Goal: Book appointment/travel/reservation

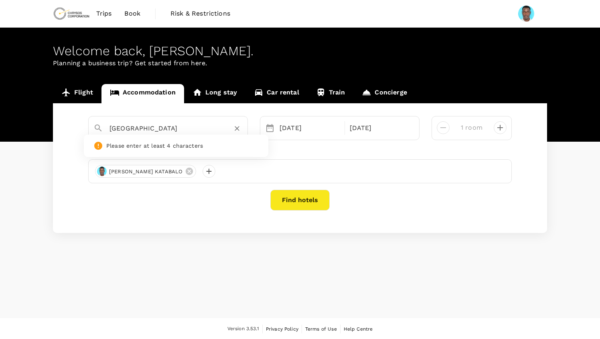
click at [172, 132] on input "[GEOGRAPHIC_DATA]" at bounding box center [164, 128] width 111 height 12
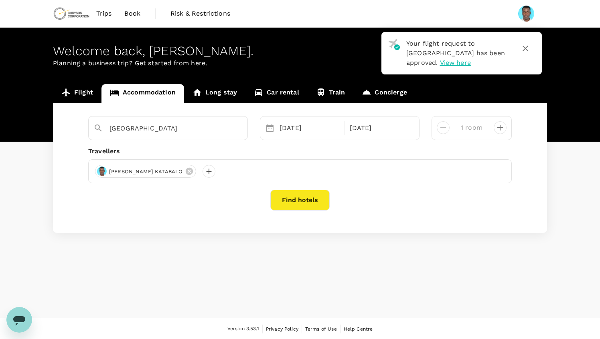
click at [236, 204] on div "Find hotels" at bounding box center [299, 200] width 423 height 21
click at [237, 130] on icon "Clear" at bounding box center [237, 129] width 8 height 8
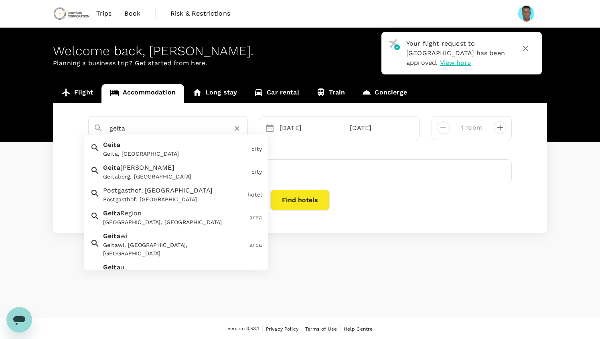
click at [180, 143] on div "Geita Geita, [GEOGRAPHIC_DATA]" at bounding box center [174, 147] width 148 height 21
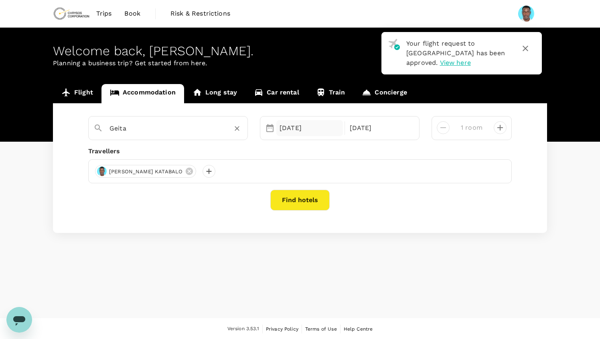
type input "Geita"
click at [310, 128] on div "[DATE]" at bounding box center [309, 128] width 67 height 16
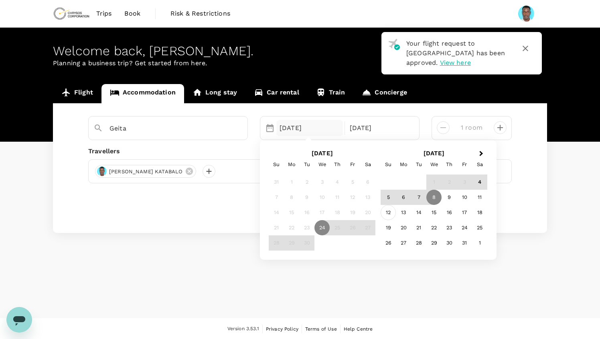
click at [388, 213] on div "12" at bounding box center [387, 213] width 15 height 15
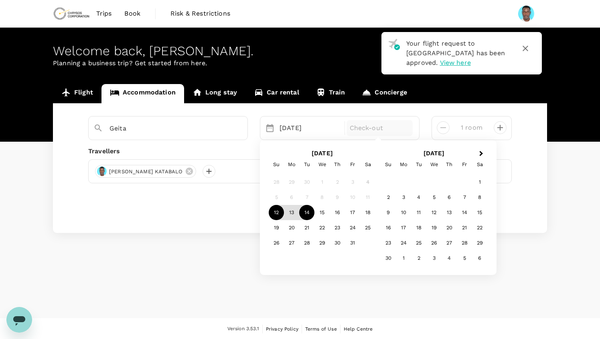
click at [305, 217] on div "14" at bounding box center [306, 213] width 15 height 15
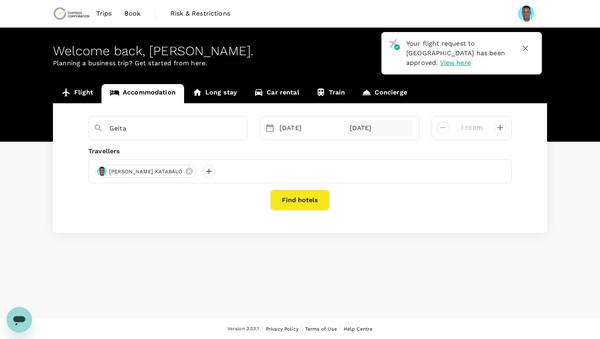
click at [390, 129] on div "[DATE]" at bounding box center [379, 128] width 67 height 16
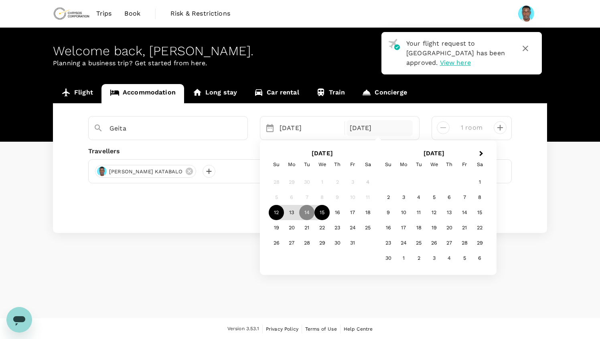
click at [322, 212] on div "15" at bounding box center [321, 213] width 15 height 15
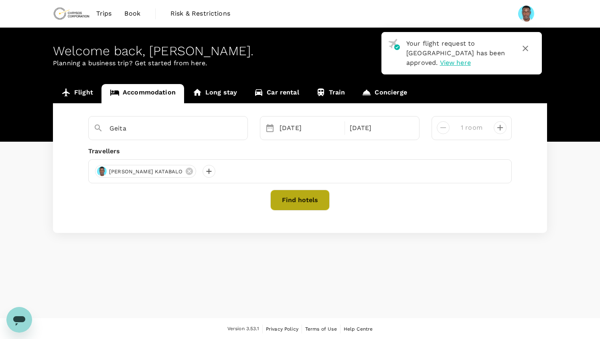
click at [295, 201] on button "Find hotels" at bounding box center [299, 200] width 59 height 21
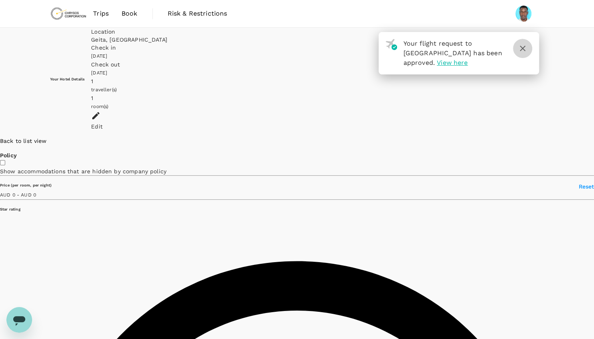
click at [523, 46] on icon "button" at bounding box center [522, 49] width 10 height 10
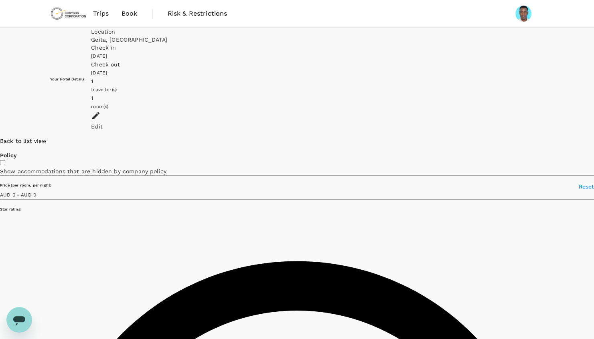
click at [47, 138] on span "Back to list view" at bounding box center [23, 141] width 47 height 6
click at [5, 160] on input "checkbox" at bounding box center [2, 162] width 5 height 5
checkbox input "false"
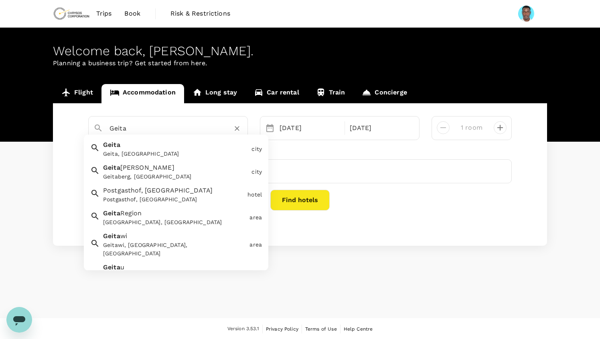
click at [179, 129] on input "Geita" at bounding box center [164, 128] width 111 height 12
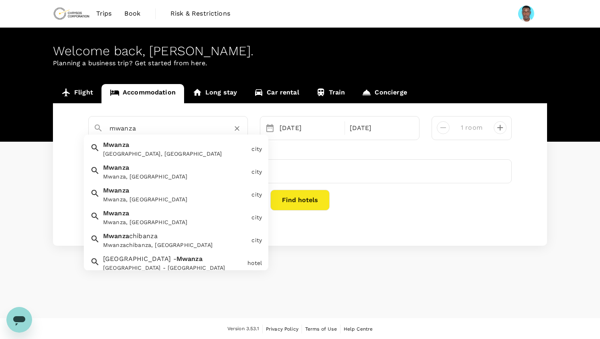
click at [150, 155] on div "[GEOGRAPHIC_DATA], [GEOGRAPHIC_DATA]" at bounding box center [175, 154] width 145 height 8
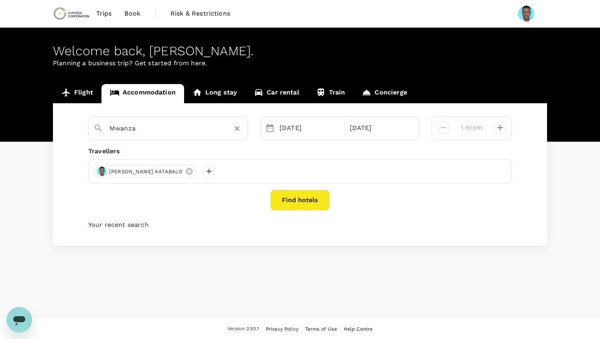
type input "Mwanza"
click at [285, 206] on button "Find hotels" at bounding box center [299, 200] width 59 height 21
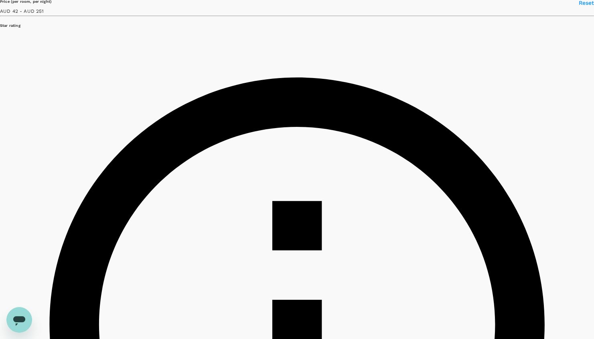
type input "250.01"
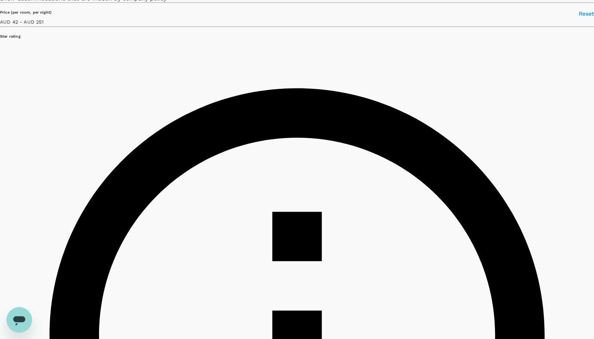
scroll to position [149, 0]
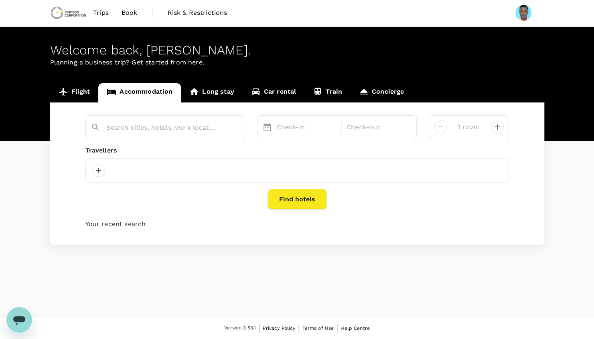
type input "Mwanza"
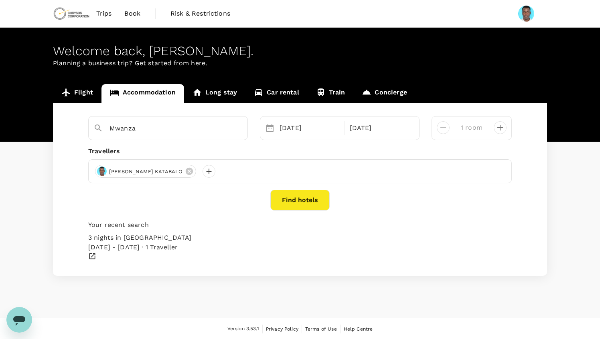
click at [125, 245] on div "[DATE] - [DATE] · 1 Traveller" at bounding box center [299, 248] width 423 height 10
click at [374, 91] on link "Concierge" at bounding box center [384, 93] width 62 height 19
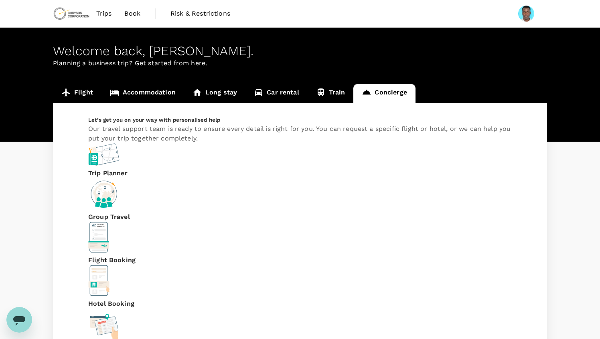
click at [443, 265] on div "Hotel Booking" at bounding box center [299, 287] width 423 height 44
type input "255"
type input "756706272"
type input "[PERSON_NAME][EMAIL_ADDRESS][DOMAIN_NAME]"
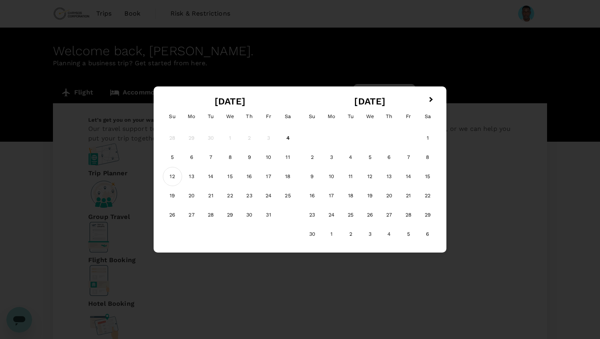
click at [174, 175] on div "12" at bounding box center [172, 176] width 19 height 19
click at [229, 178] on div "15" at bounding box center [229, 176] width 19 height 19
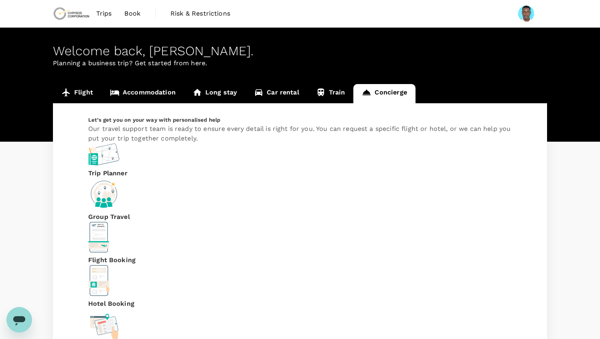
type input "[GEOGRAPHIC_DATA] - [GEOGRAPHIC_DATA]"
type textarea "D"
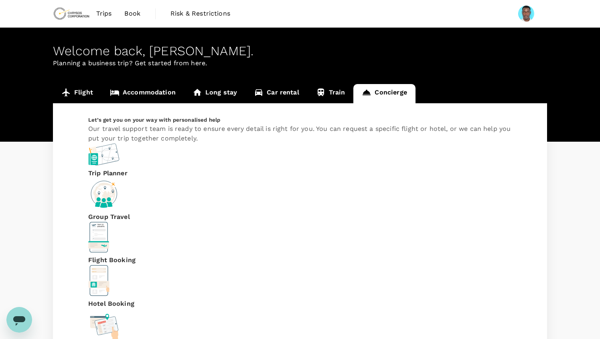
scroll to position [179, 0]
type textarea "I would like to book deluxe room with this hotel."
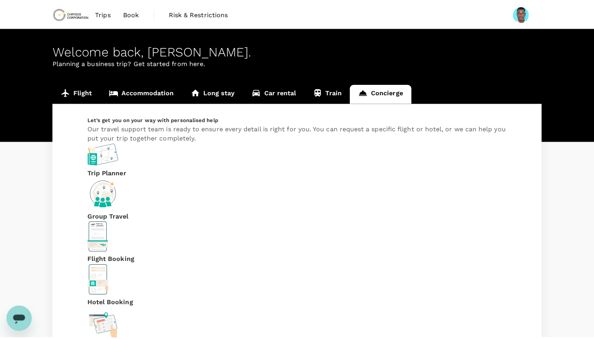
scroll to position [169, 0]
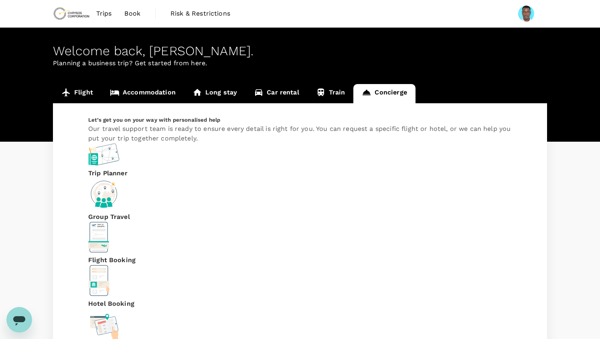
click at [129, 14] on span "Book" at bounding box center [132, 14] width 16 height 10
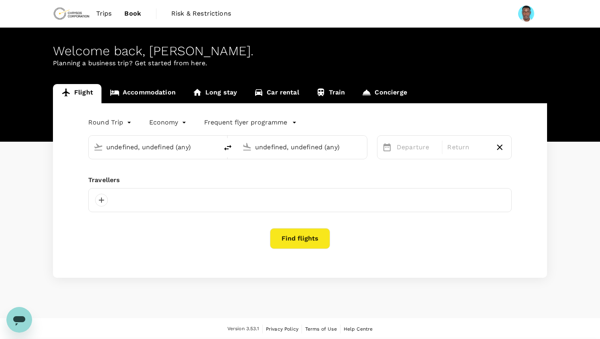
type input "[GEOGRAPHIC_DATA] (MWZ)"
type input "[PERSON_NAME] Intl (DAR)"
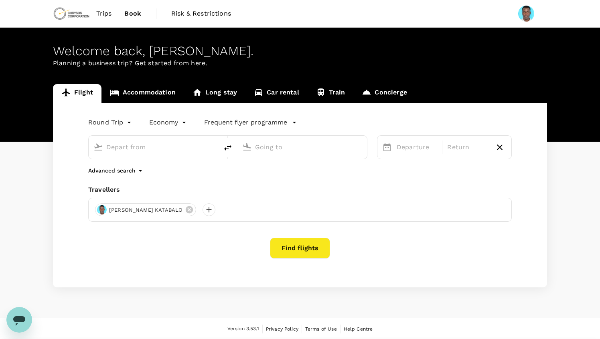
type input "[GEOGRAPHIC_DATA] (MWZ)"
type input "[PERSON_NAME] Intl (DAR)"
type input "[GEOGRAPHIC_DATA] (MWZ)"
type input "[PERSON_NAME] Intl (DAR)"
click at [103, 17] on span "Trips" at bounding box center [104, 14] width 16 height 10
